Goal: Transaction & Acquisition: Purchase product/service

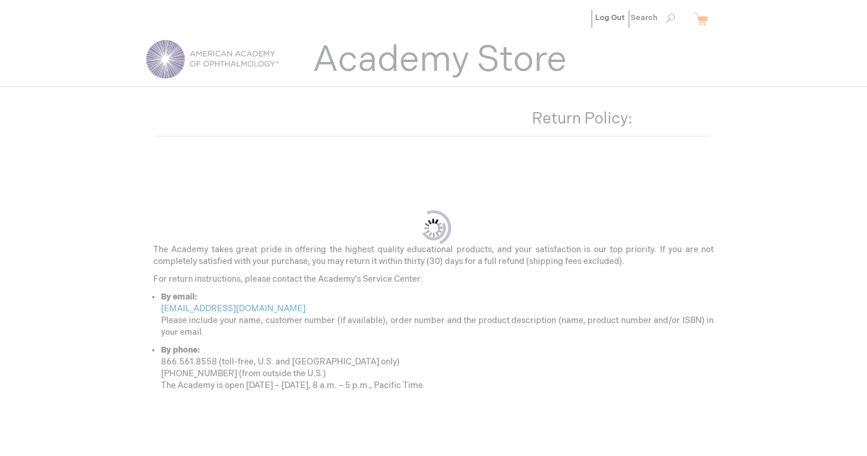
scroll to position [108, 0]
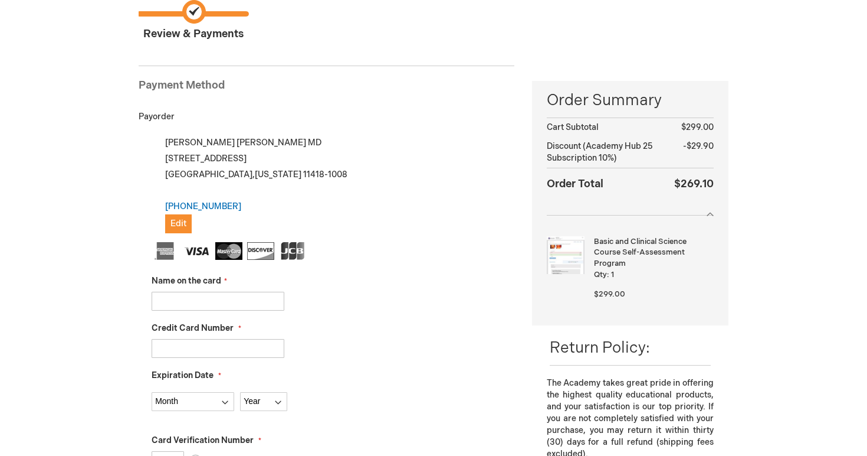
click at [201, 306] on input "Name on the card" at bounding box center [218, 301] width 133 height 19
type input "Benjamin Musheyev"
click at [204, 347] on input "Credit Card Number" at bounding box center [218, 348] width 133 height 19
type input "5156769502539324"
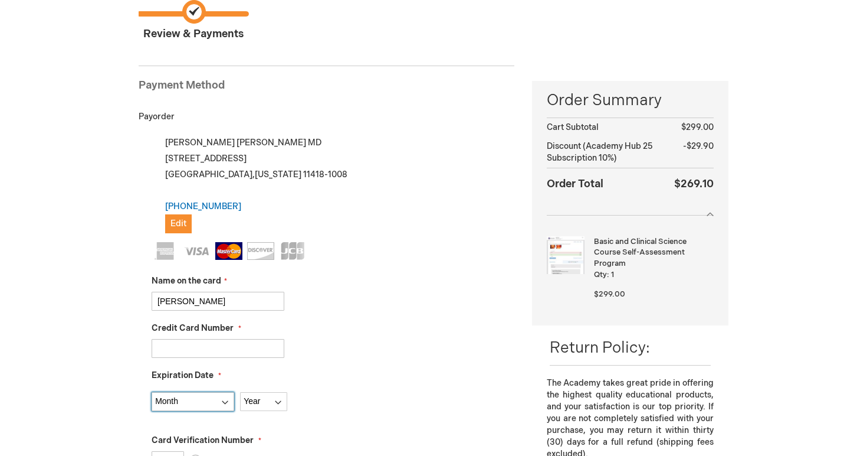
click at [199, 405] on select "Month 01 - January 02 - February 03 - March 04 - April 05 - May 06 - June 07 - …" at bounding box center [193, 401] width 83 height 19
select select "4"
click at [254, 397] on select "Year 2025 2026 2027 2028 2029 2030 2031 2032 2033 2034 2035" at bounding box center [263, 401] width 47 height 19
select select "2028"
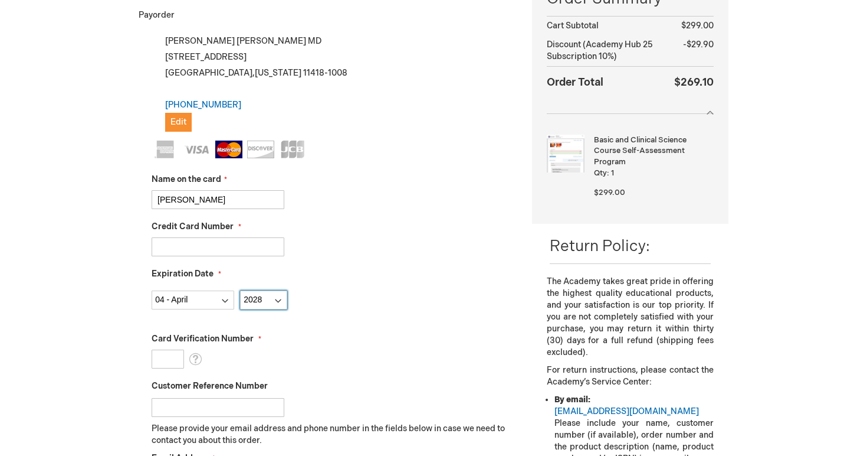
scroll to position [212, 0]
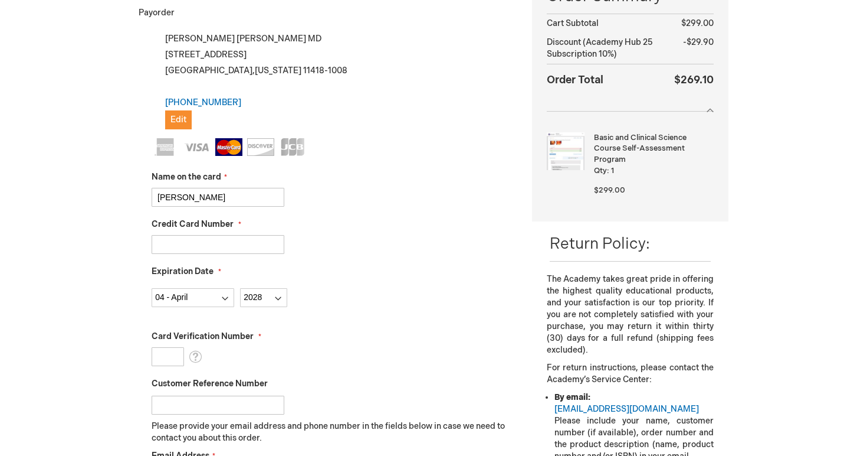
click at [163, 352] on input "Card Verification Number" at bounding box center [168, 356] width 32 height 19
click at [192, 358] on span "What is this?" at bounding box center [195, 357] width 13 height 18
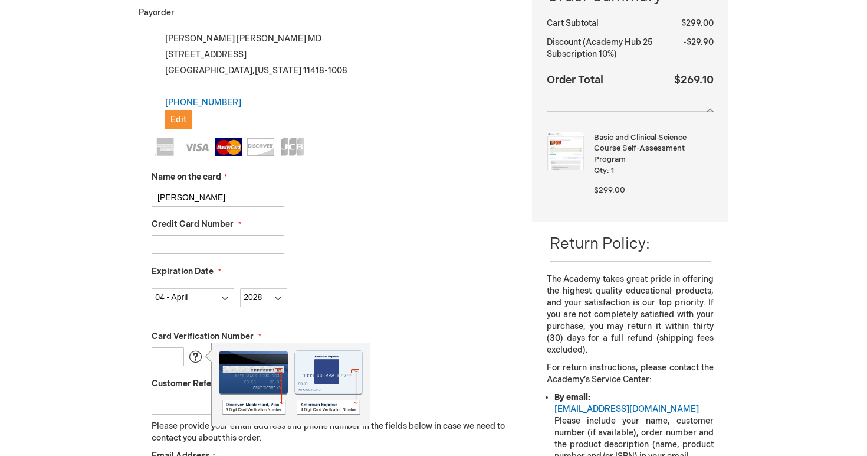
click at [181, 353] on input "Card Verification Number" at bounding box center [168, 356] width 32 height 19
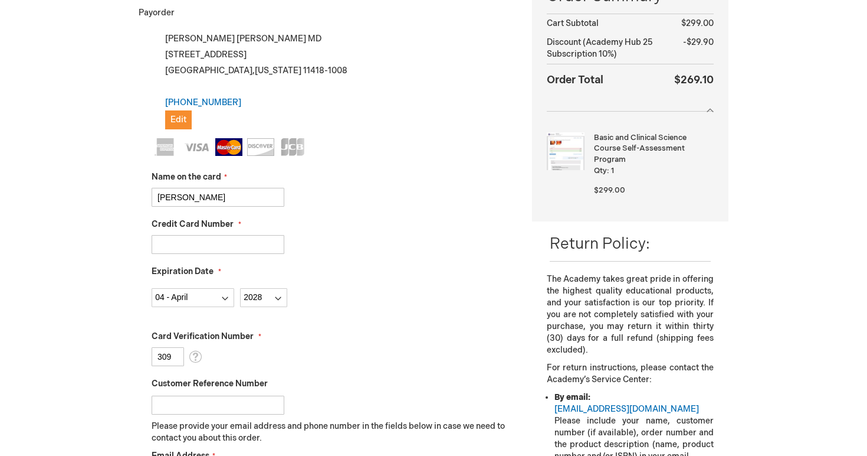
type input "309"
click at [194, 399] on input "Customer Reference Number" at bounding box center [218, 404] width 133 height 19
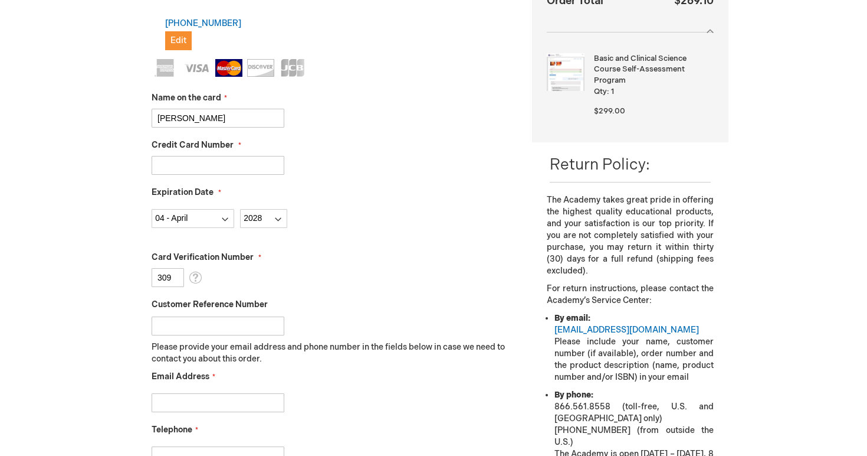
scroll to position [296, 0]
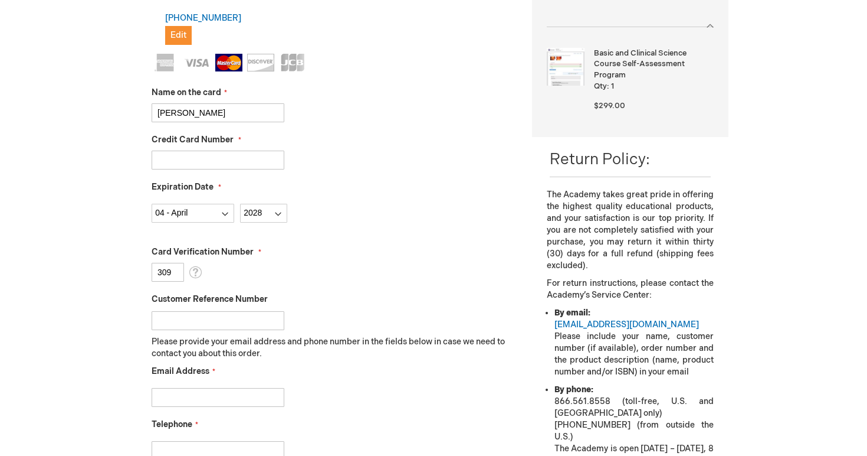
click at [212, 397] on input "Email Address" at bounding box center [218, 397] width 133 height 19
type input "bmusheyev2023@gmail.com"
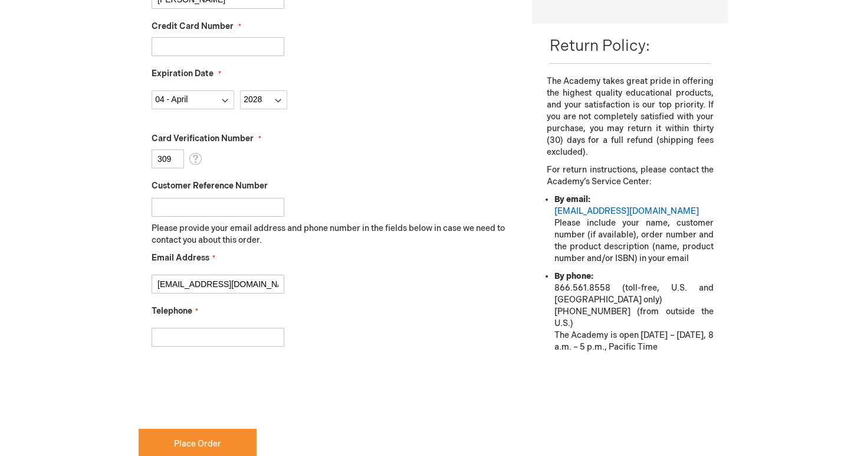
scroll to position [410, 0]
click at [246, 331] on input "Telephone" at bounding box center [218, 336] width 133 height 19
type input "3475451816"
checkbox input "true"
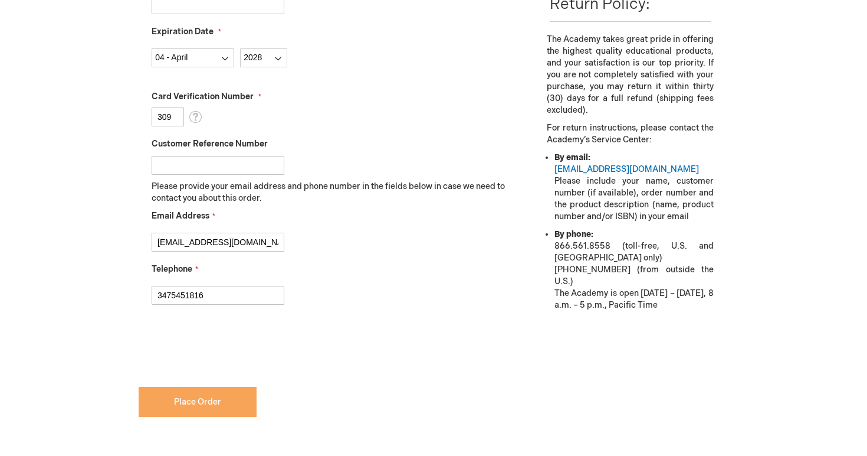
scroll to position [459, 0]
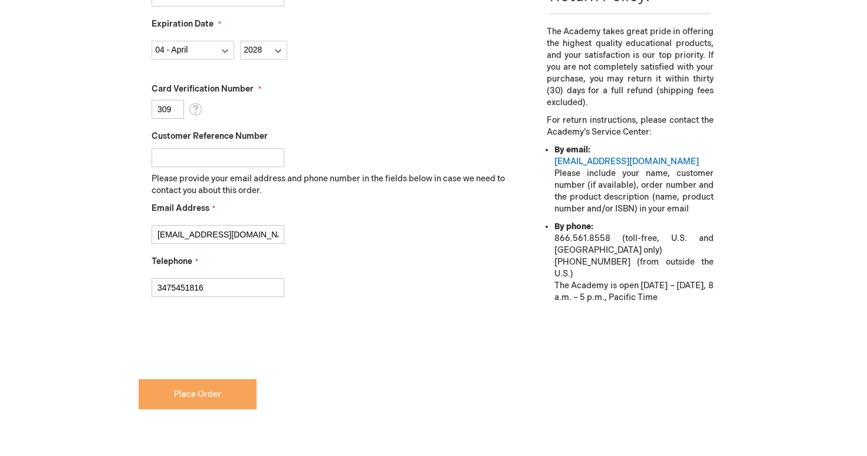
click at [207, 402] on button "Place Order" at bounding box center [198, 394] width 118 height 30
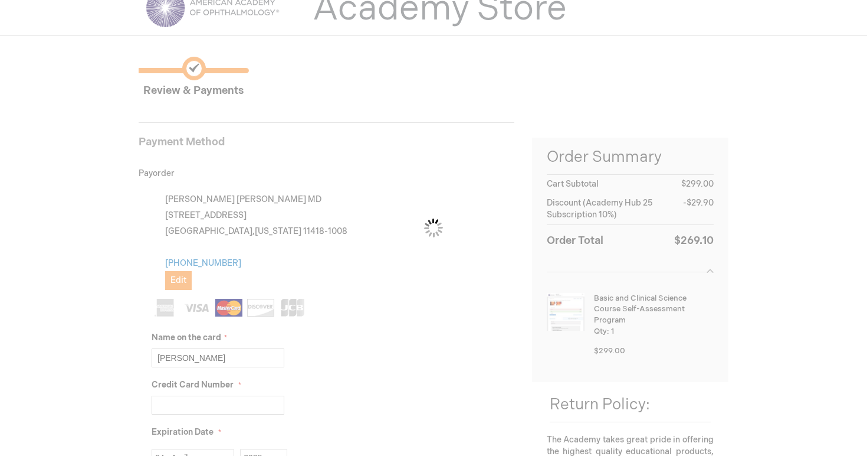
scroll to position [0, 0]
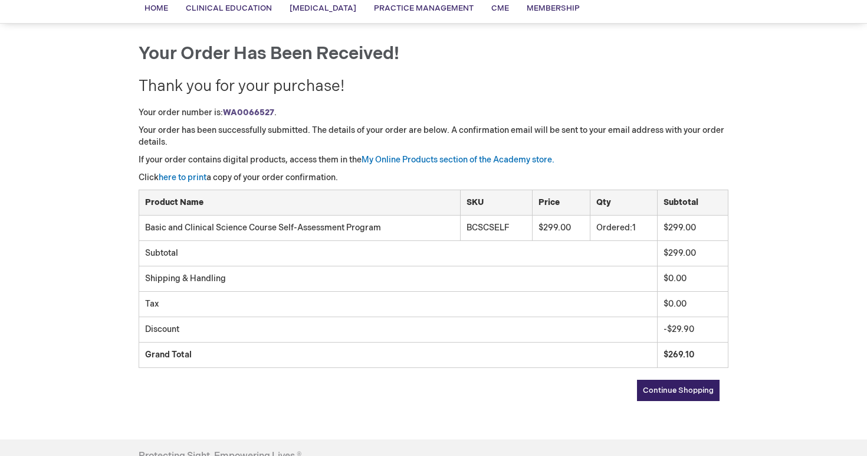
scroll to position [129, 0]
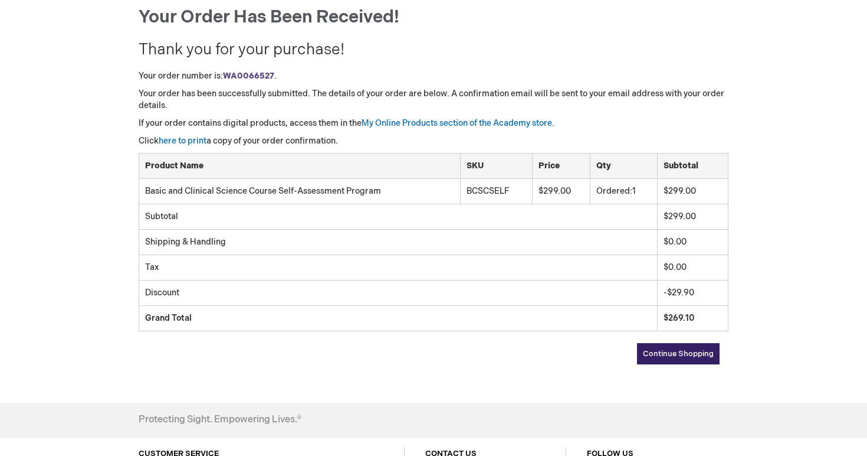
click at [683, 361] on link "Continue Shopping" at bounding box center [678, 353] width 83 height 21
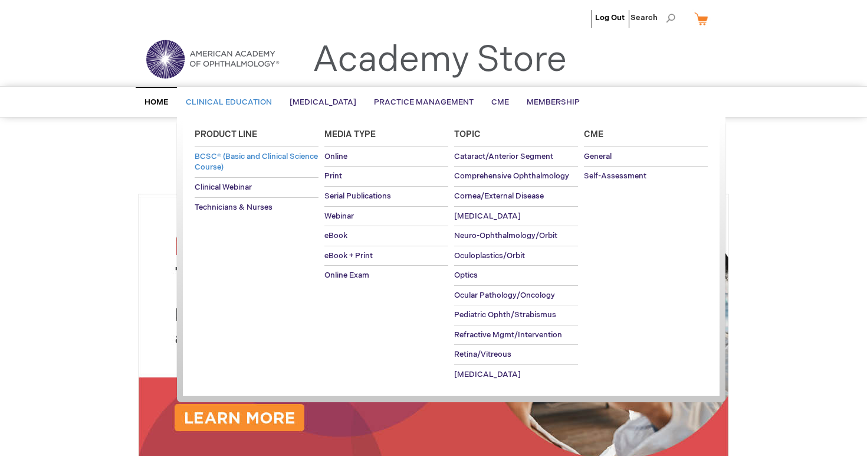
click at [237, 168] on span "BCSC® (Basic and Clinical Science Course)" at bounding box center [256, 162] width 123 height 21
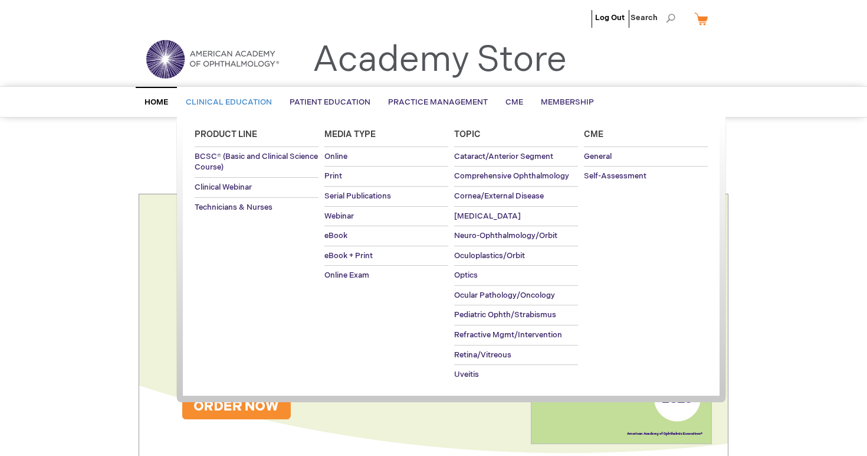
click at [228, 101] on span "Clinical Education" at bounding box center [229, 101] width 86 height 9
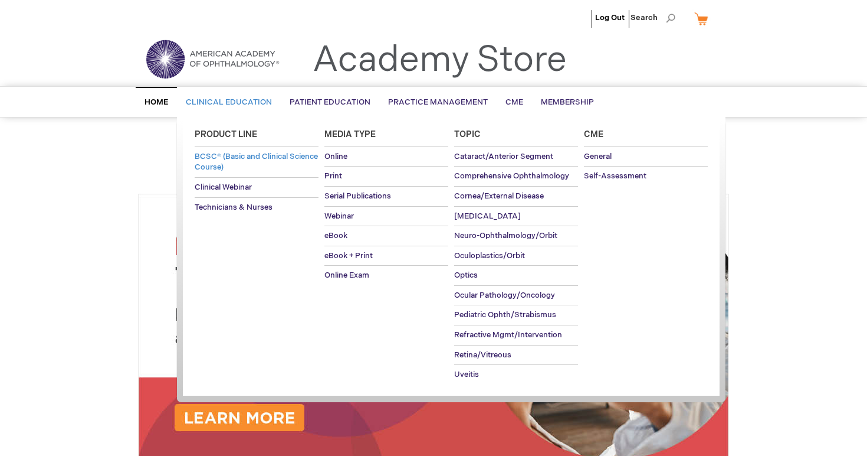
click at [240, 165] on span "BCSC® (Basic and Clinical Science Course)" at bounding box center [256, 162] width 123 height 21
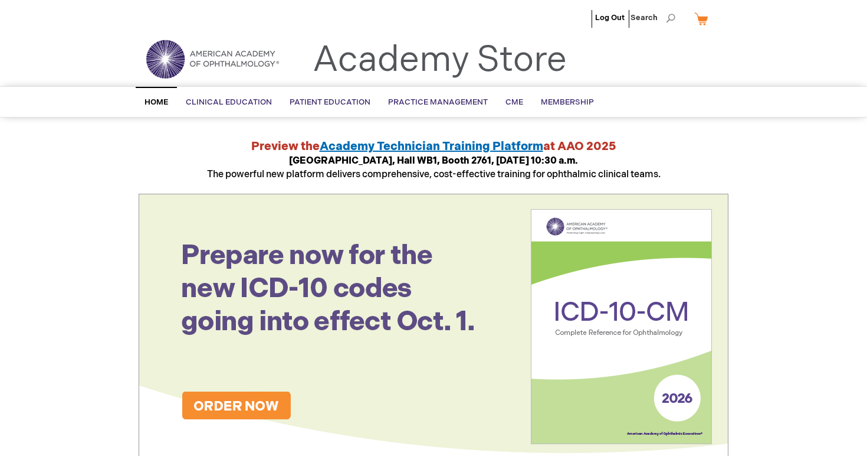
click at [160, 106] on span "Home" at bounding box center [157, 101] width 24 height 9
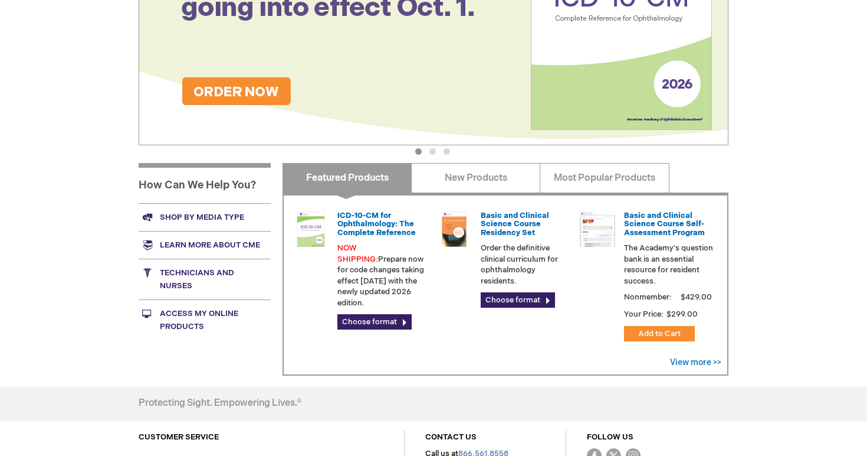
scroll to position [316, 0]
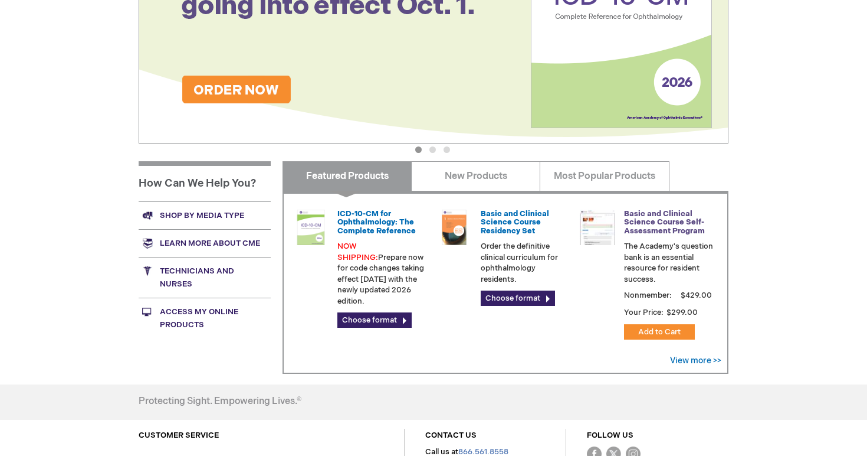
click at [654, 224] on link "Basic and Clinical Science Course Self-Assessment Program" at bounding box center [664, 222] width 81 height 27
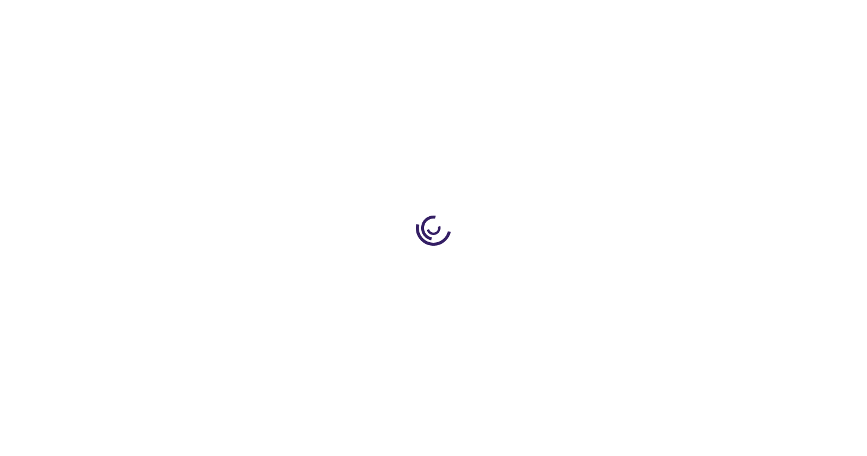
type input "1"
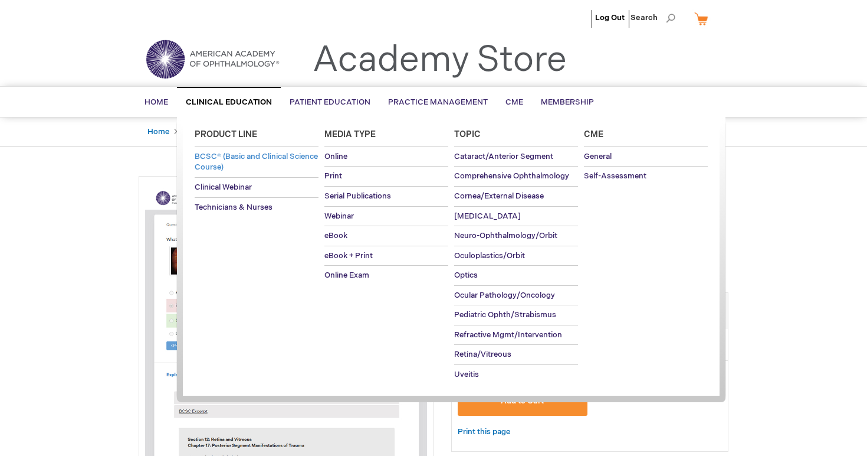
click at [232, 166] on span "BCSC® (Basic and Clinical Science Course)" at bounding box center [256, 162] width 123 height 21
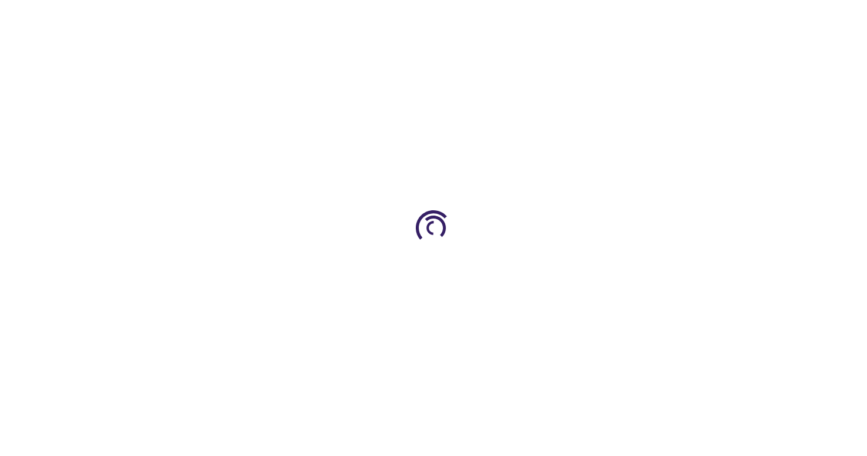
type input "1"
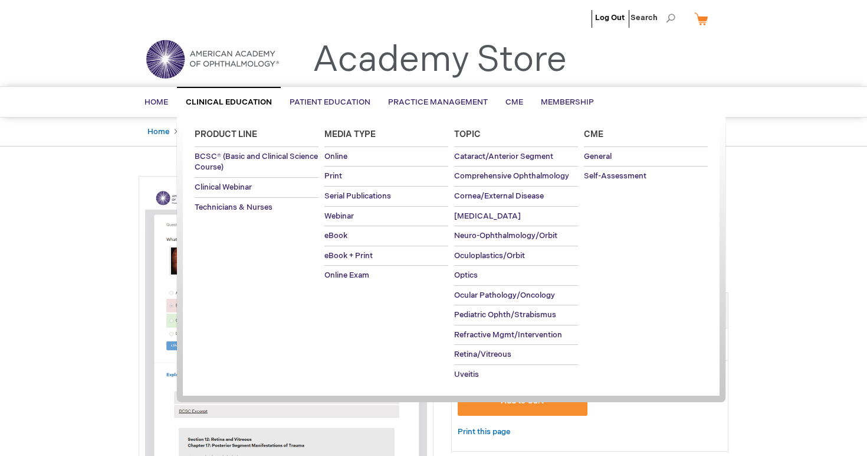
click at [249, 132] on span "Product Line" at bounding box center [226, 134] width 63 height 10
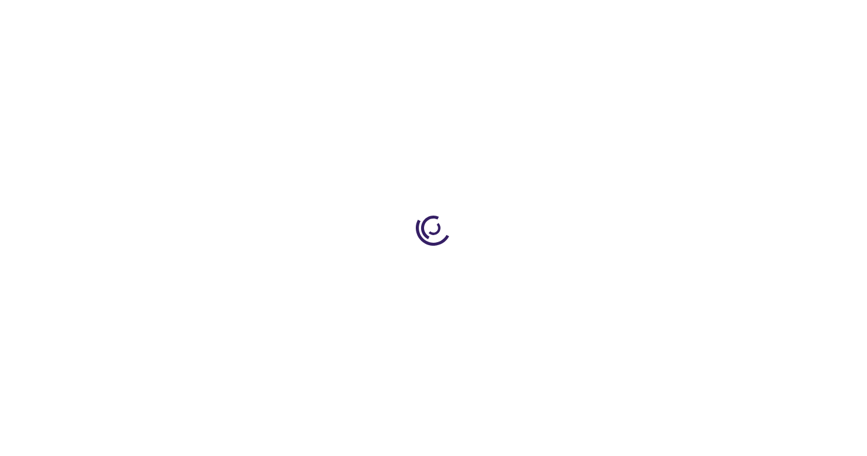
type input "1"
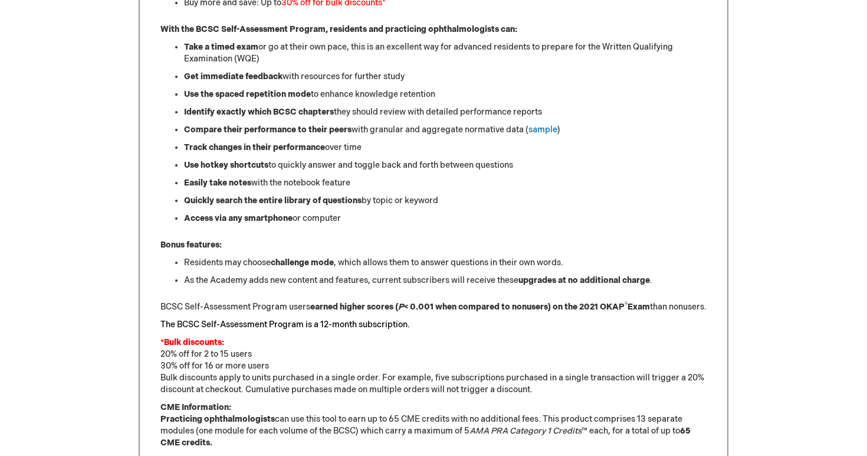
scroll to position [437, 0]
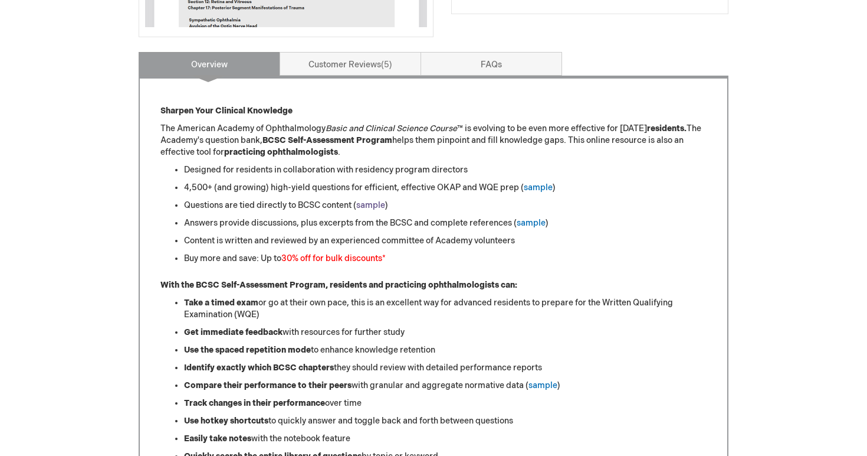
click at [381, 204] on link "sample" at bounding box center [370, 205] width 29 height 10
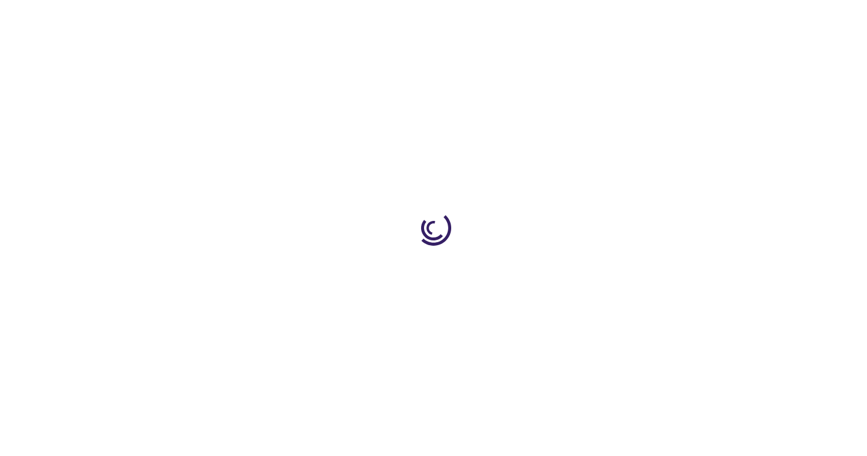
scroll to position [437, 0]
type input "1"
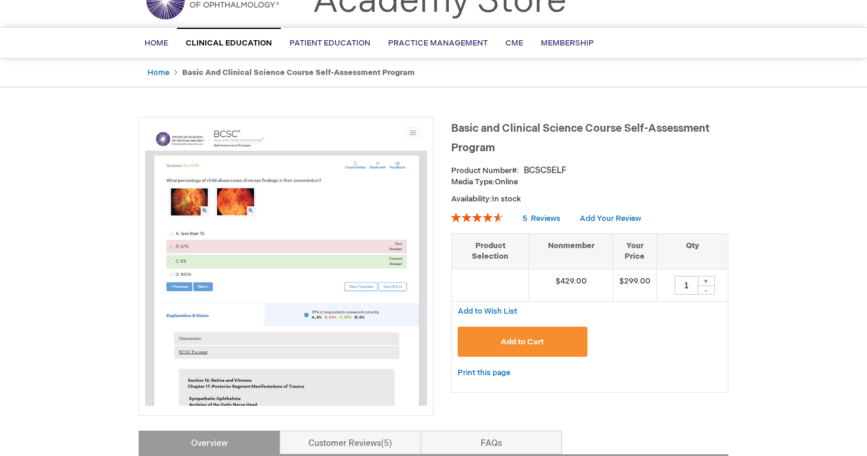
scroll to position [0, 0]
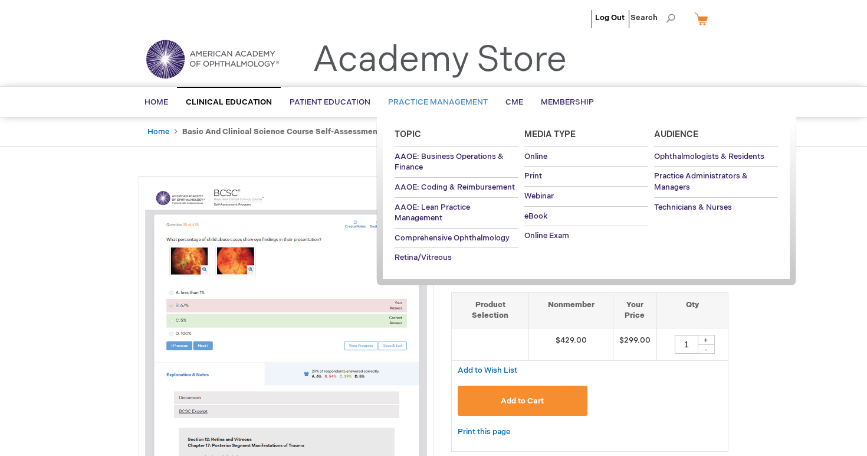
click at [410, 99] on span "Practice Management" at bounding box center [438, 101] width 100 height 9
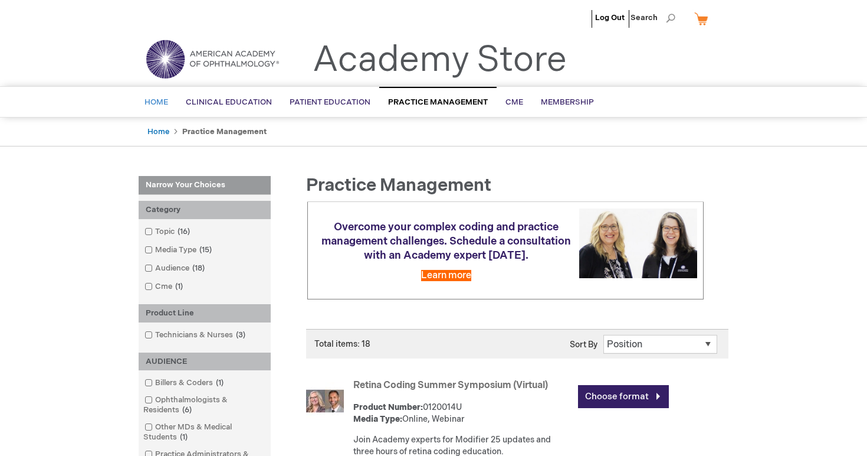
click at [163, 103] on span "Home" at bounding box center [157, 101] width 24 height 9
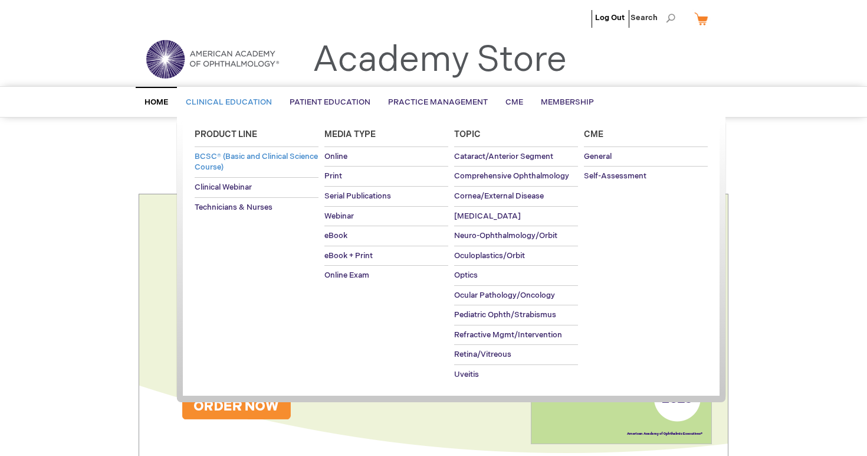
click at [246, 160] on span "BCSC® (Basic and Clinical Science Course)" at bounding box center [256, 162] width 123 height 21
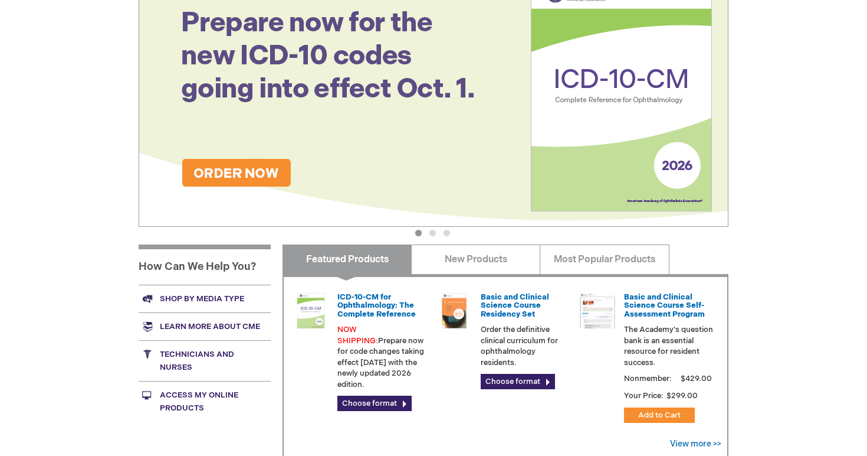
scroll to position [263, 0]
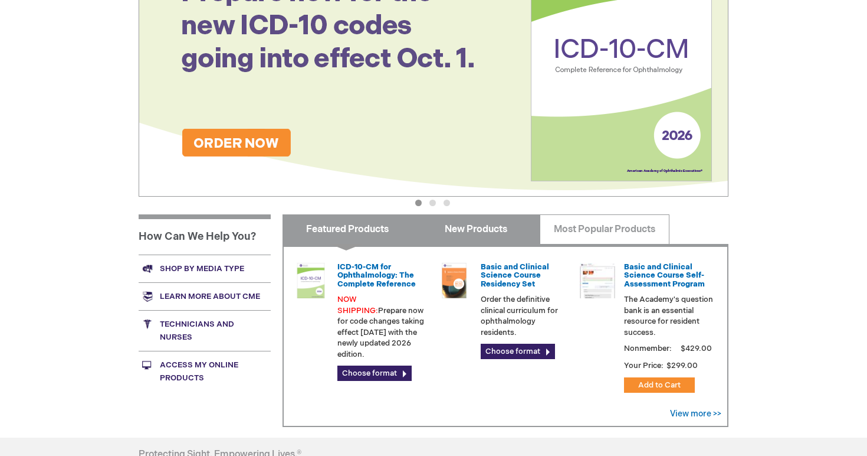
click at [469, 221] on link "New Products" at bounding box center [475, 229] width 129 height 30
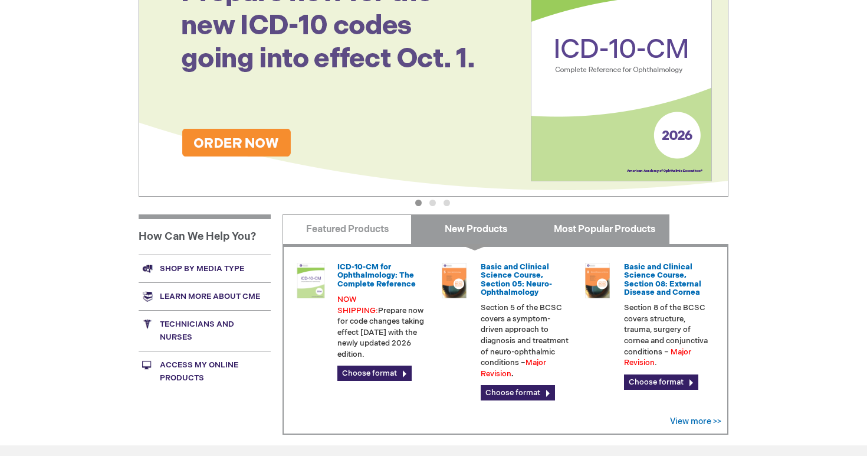
click at [597, 225] on link "Most Popular Products" at bounding box center [604, 229] width 129 height 30
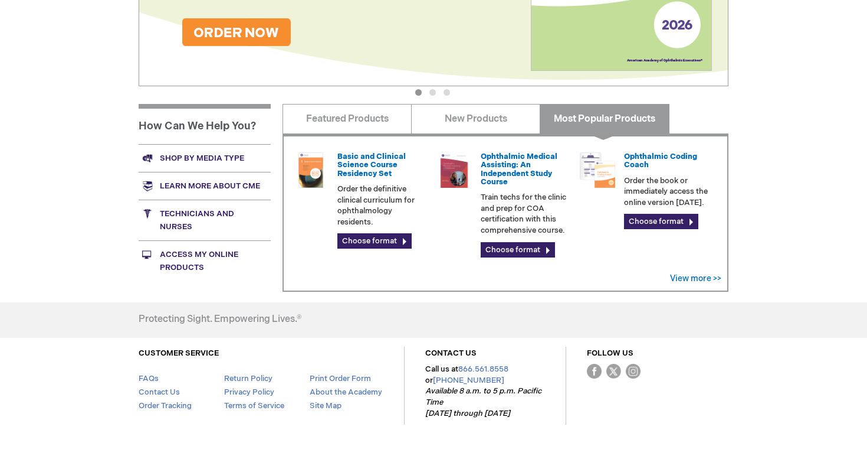
scroll to position [406, 0]
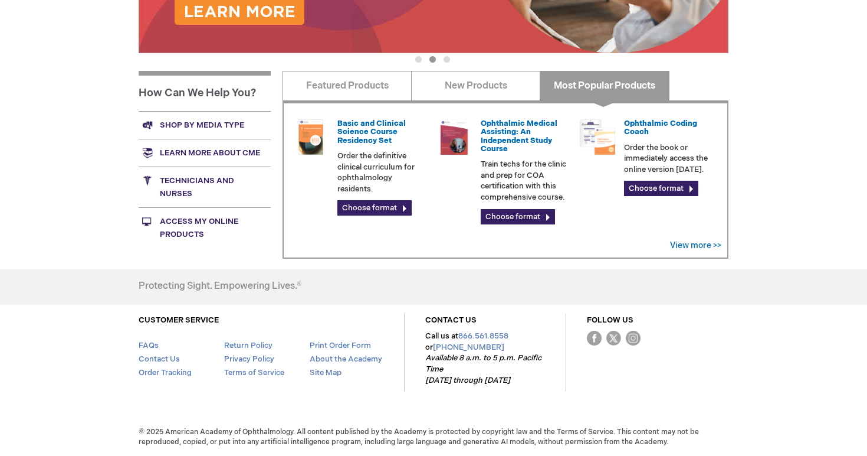
click at [181, 226] on link "Access My Online Products" at bounding box center [205, 227] width 132 height 41
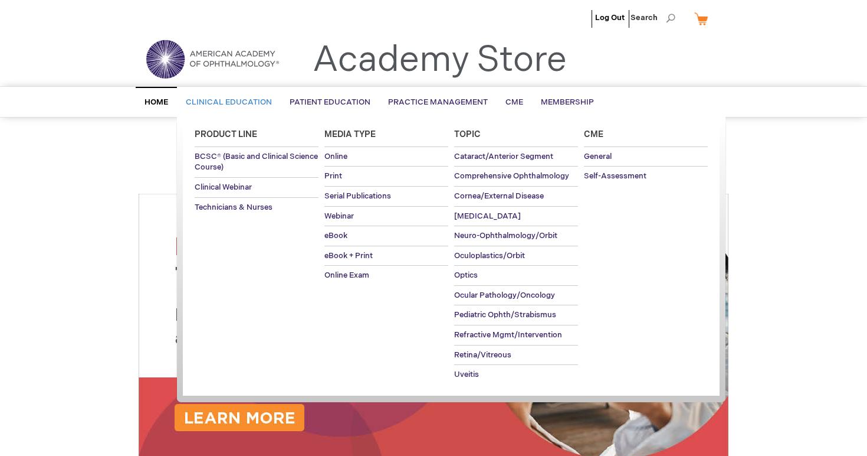
click at [242, 129] on span "Product Line" at bounding box center [226, 134] width 63 height 10
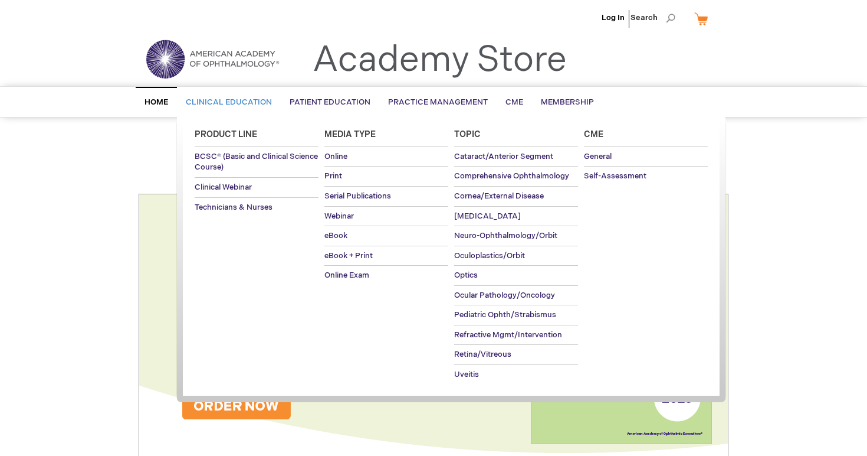
click at [232, 100] on span "Clinical Education" at bounding box center [229, 101] width 86 height 9
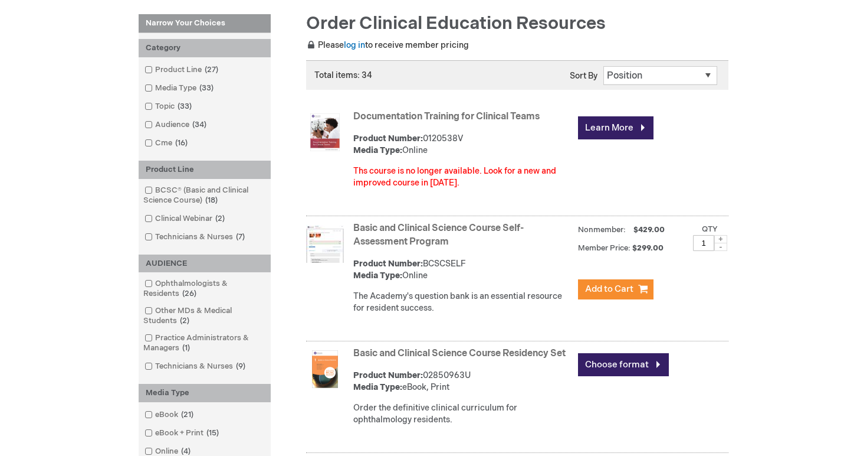
scroll to position [166, 0]
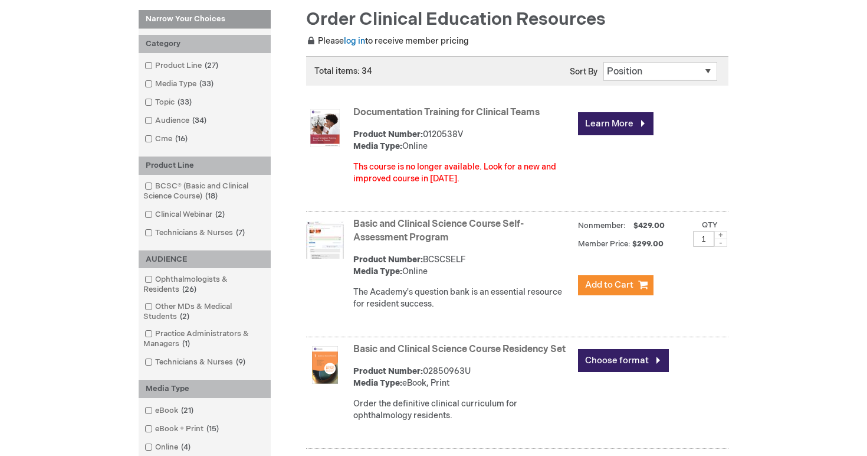
click at [393, 232] on link "Basic and Clinical Science Course Self-Assessment Program" at bounding box center [438, 230] width 171 height 25
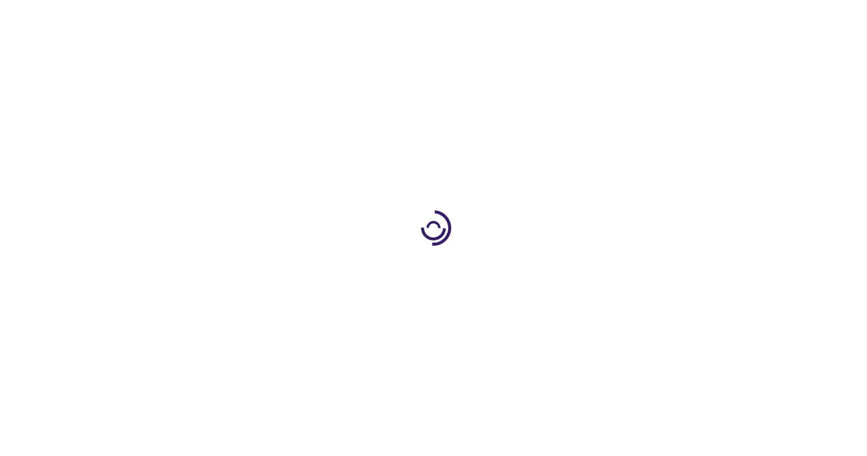
type input "1"
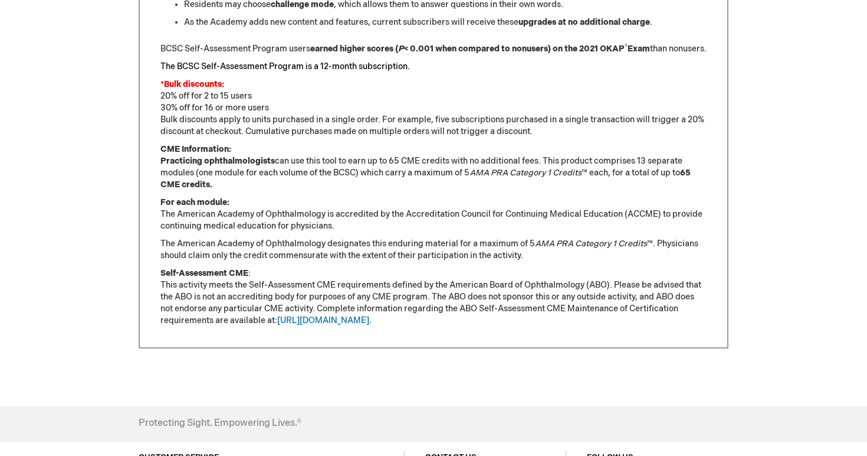
scroll to position [950, 0]
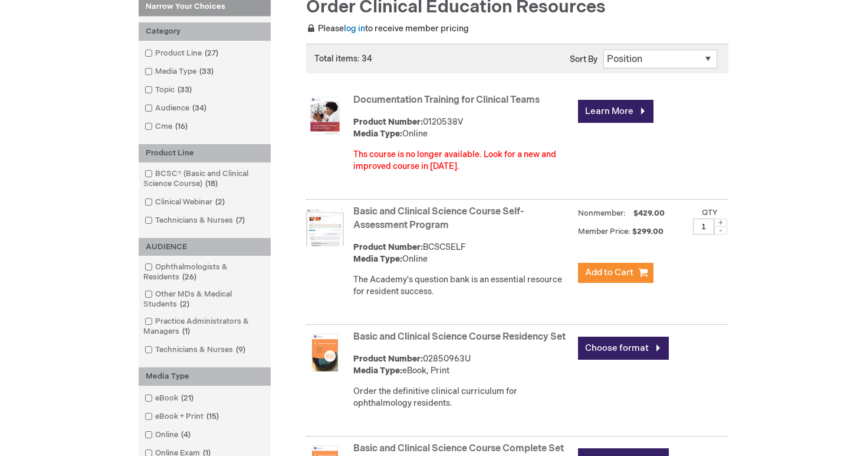
scroll to position [187, 0]
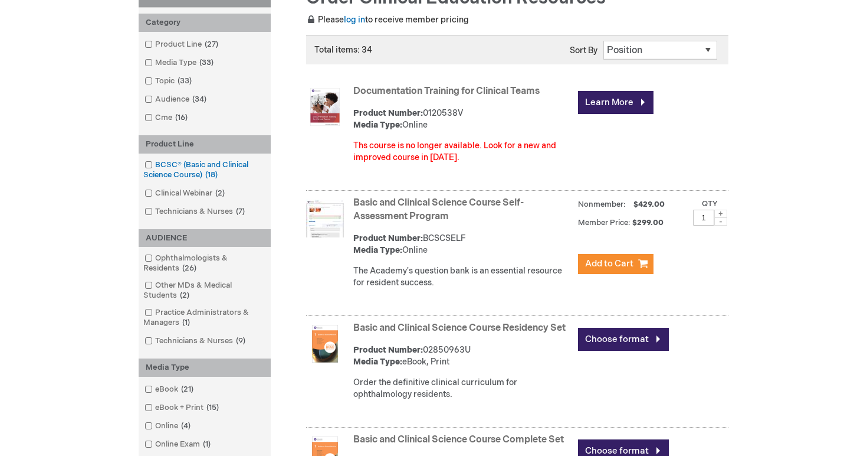
click at [202, 172] on link "BCSC® (Basic and Clinical Science Course) 18 items" at bounding box center [205, 169] width 126 height 21
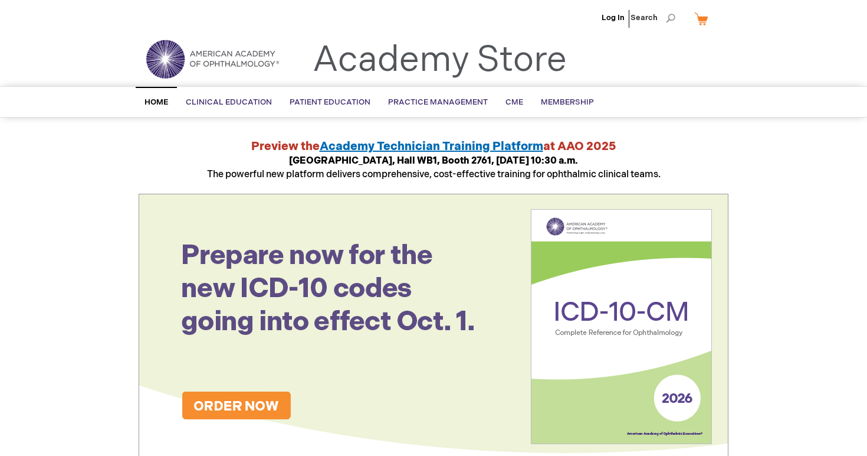
scroll to position [41, 0]
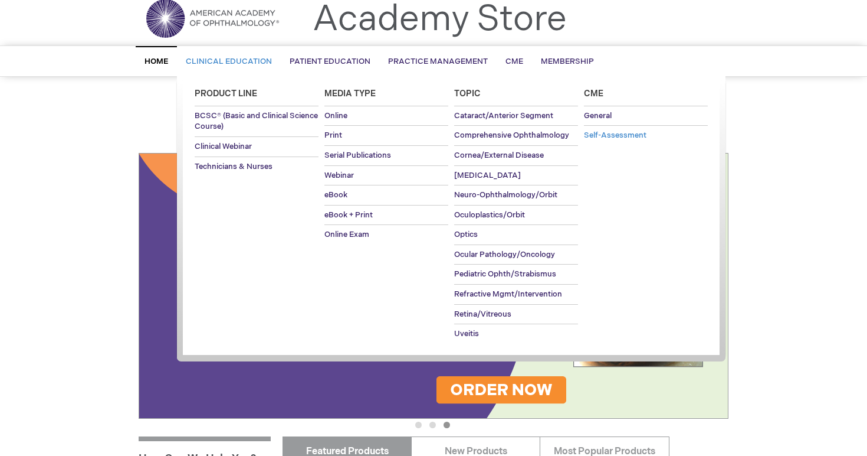
click at [621, 142] on link "Self-Assessment" at bounding box center [646, 135] width 124 height 19
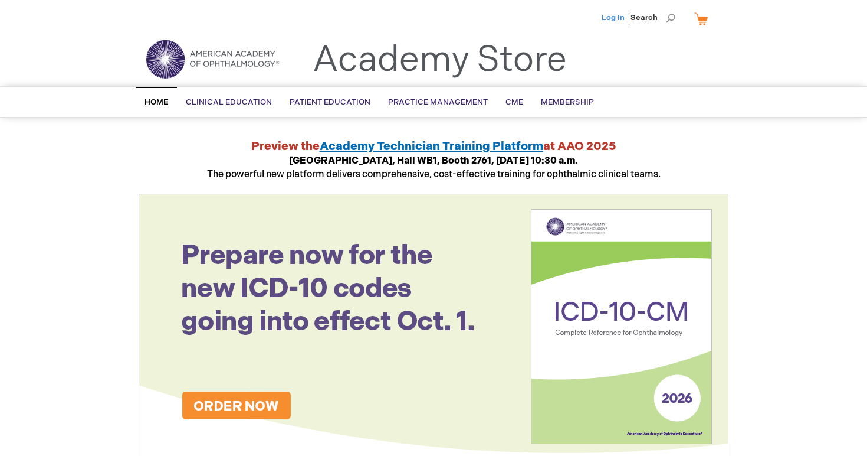
click at [618, 15] on link "Log In" at bounding box center [613, 17] width 23 height 9
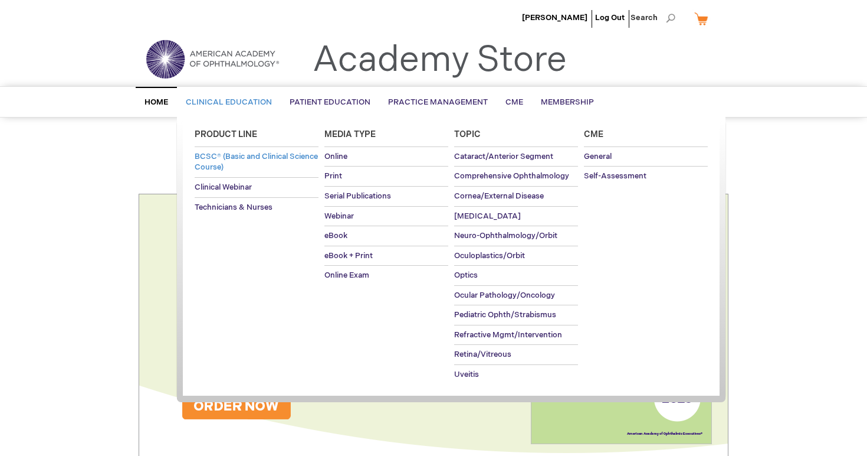
click at [224, 162] on link "BCSC® (Basic and Clinical Science Course)" at bounding box center [257, 162] width 124 height 30
click at [224, 157] on span "BCSC® (Basic and Clinical Science Course)" at bounding box center [256, 162] width 123 height 21
